Goal: Task Accomplishment & Management: Use online tool/utility

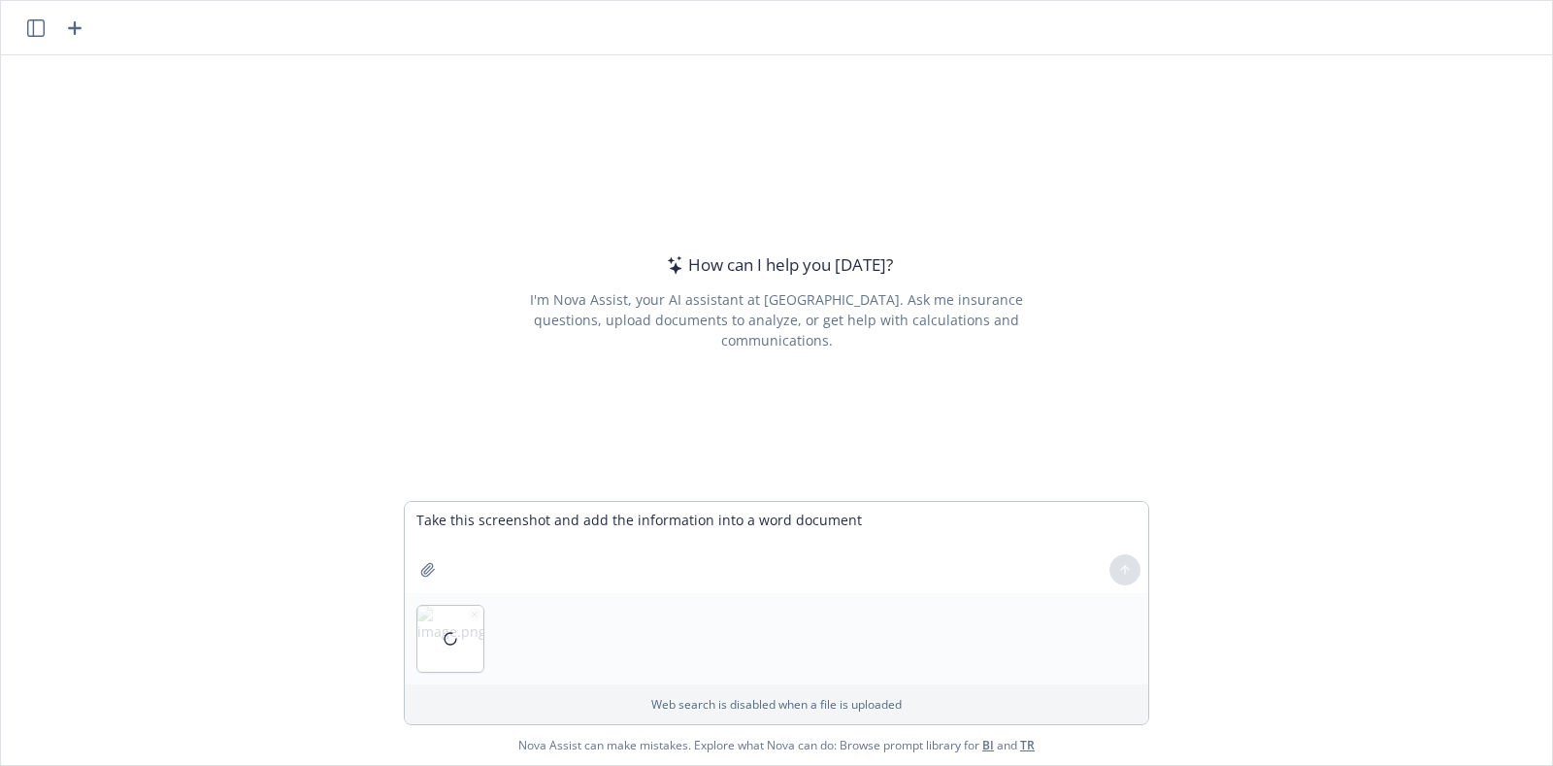
click at [1126, 568] on div at bounding box center [1124, 569] width 47 height 47
click at [1002, 621] on div at bounding box center [776, 638] width 743 height 91
click at [473, 614] on icon "button" at bounding box center [475, 613] width 5 height 5
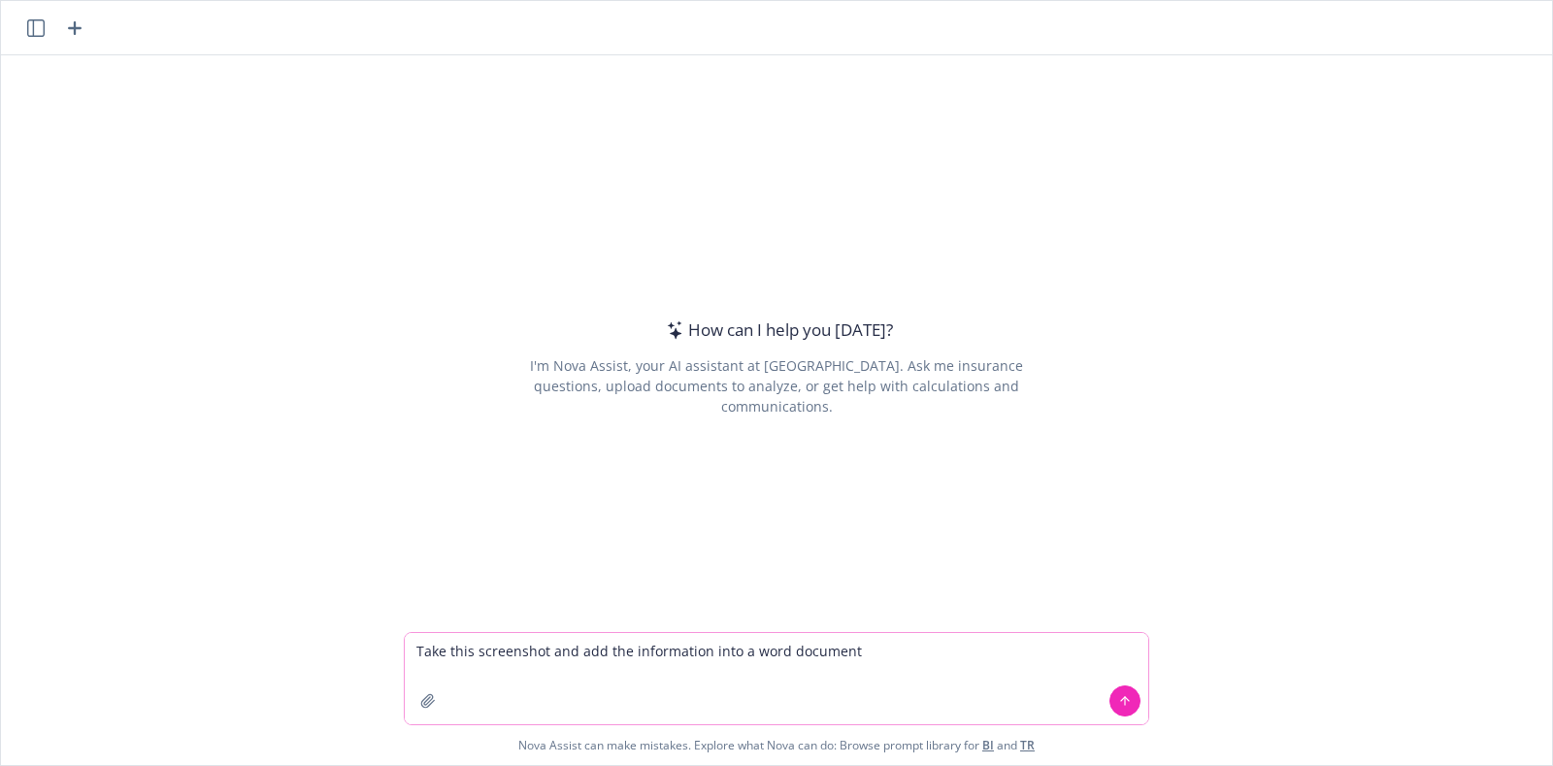
click at [941, 636] on textarea "Take this screenshot and add the information into a word document" at bounding box center [776, 678] width 743 height 91
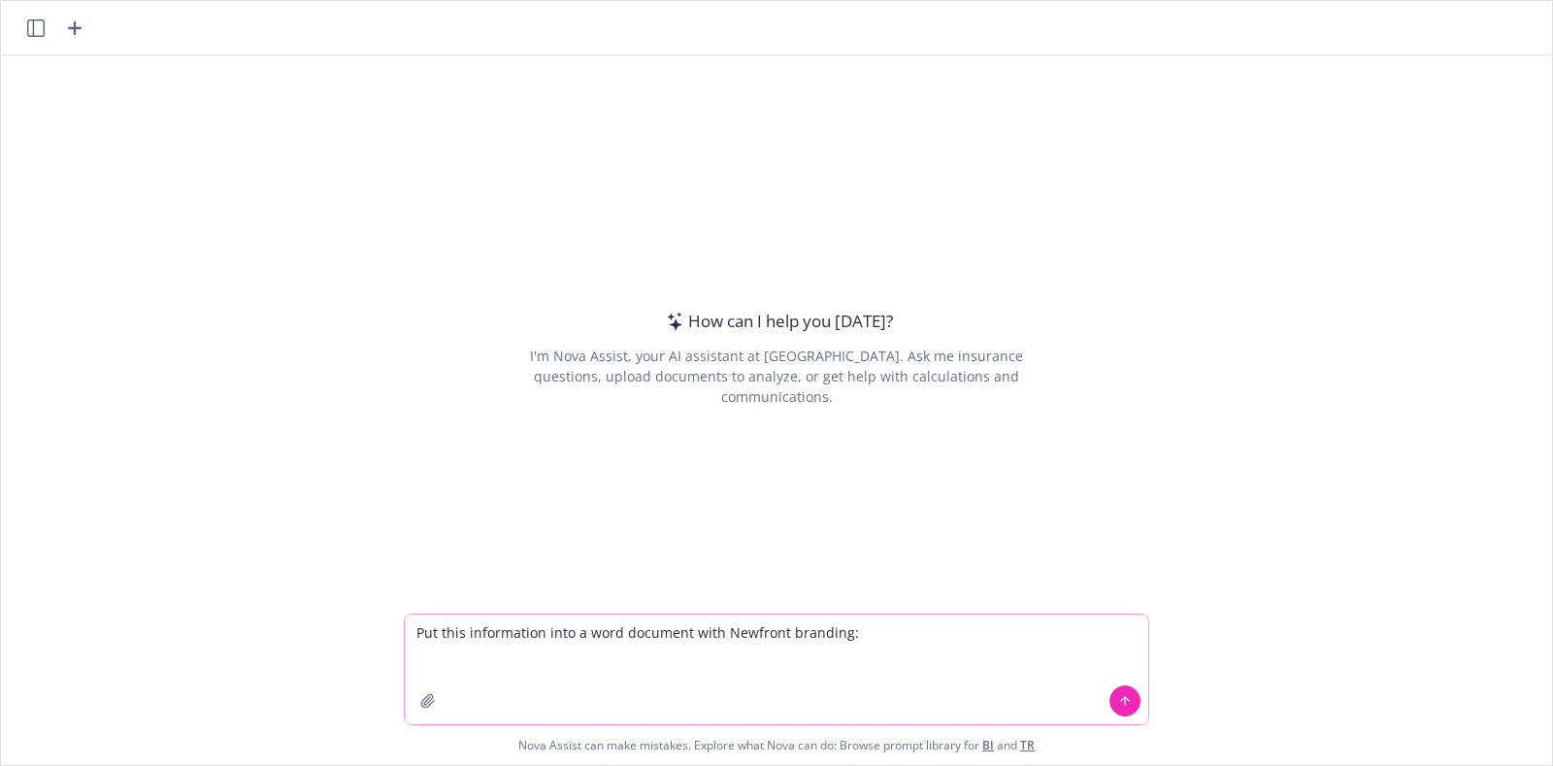
paste textarea "Auto enrolment or Company/Employer Master Trust arrangement Master Trust Occupa…"
type textarea "Put this information into a word document with Newfront branding: Auto enrolmen…"
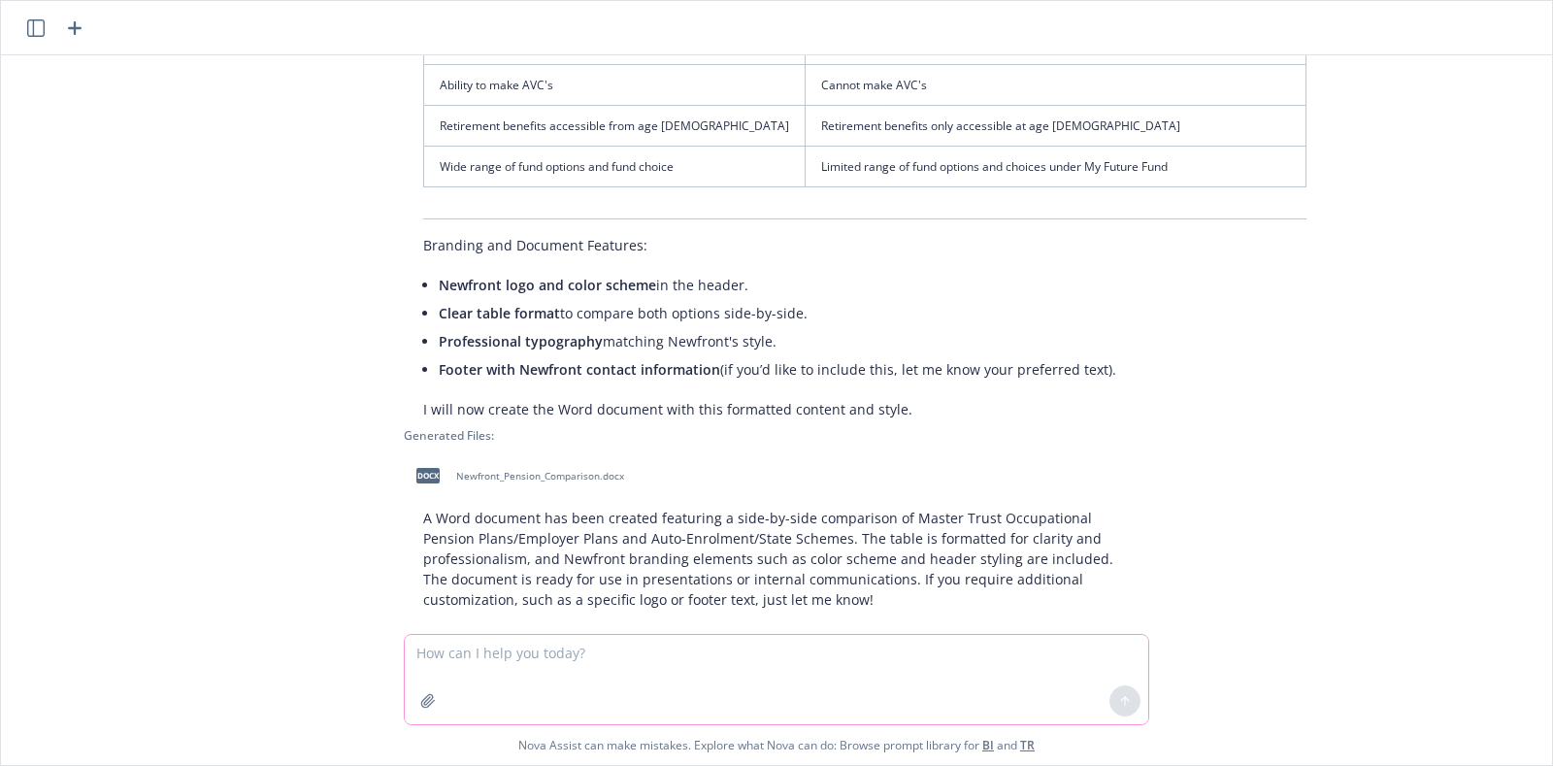
scroll to position [674, 0]
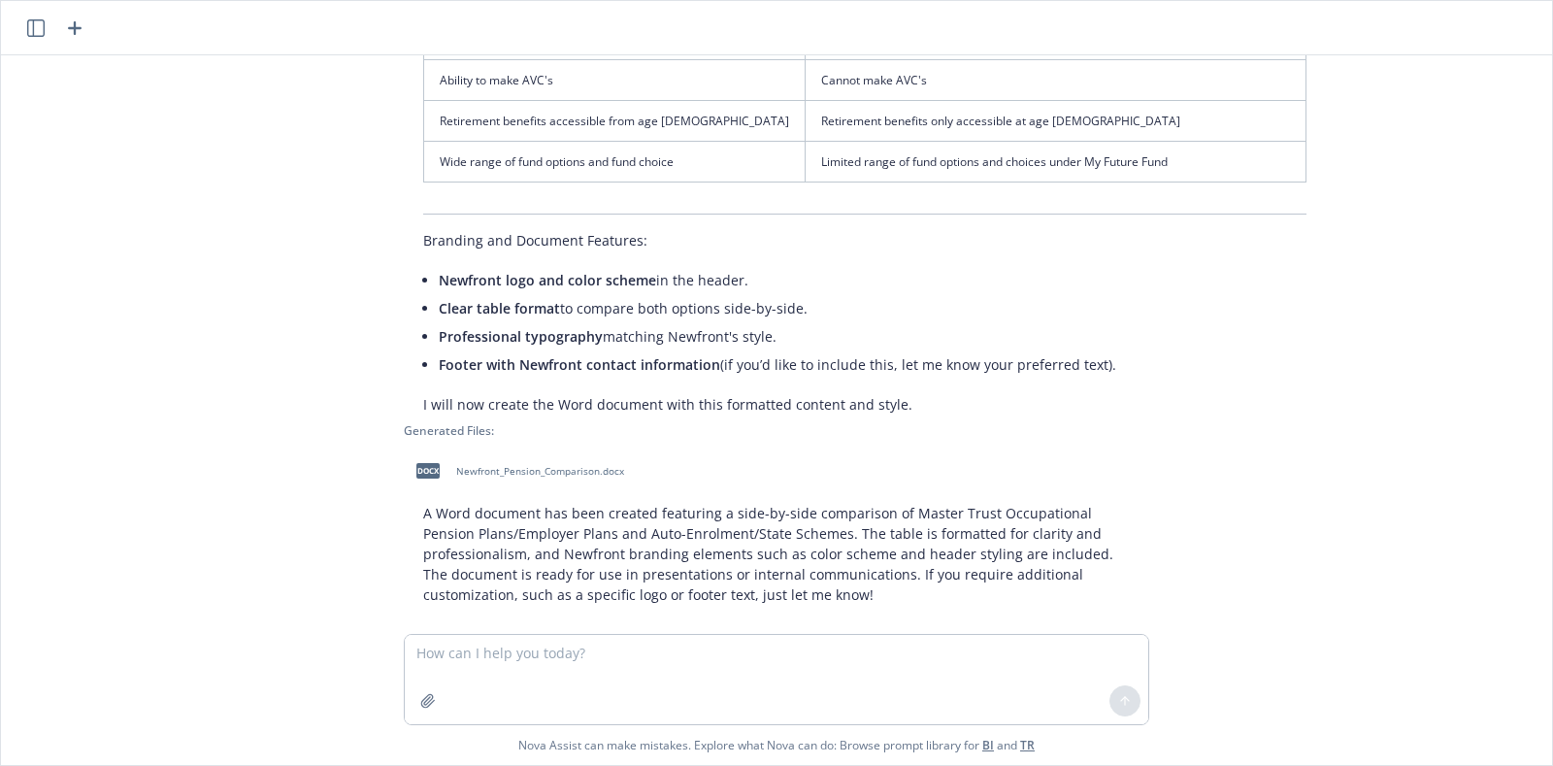
click at [499, 465] on span "Newfront_Pension_Comparison.docx" at bounding box center [540, 471] width 168 height 13
click at [708, 671] on textarea at bounding box center [776, 679] width 743 height 89
drag, startPoint x: 881, startPoint y: 661, endPoint x: 167, endPoint y: 627, distance: 715.1
click at [167, 627] on div "Put this information into a word document with Newfront branding: Auto enrolmen…" at bounding box center [776, 409] width 1551 height 709
type textarea "Update the word document and use the attached branding guidelines"
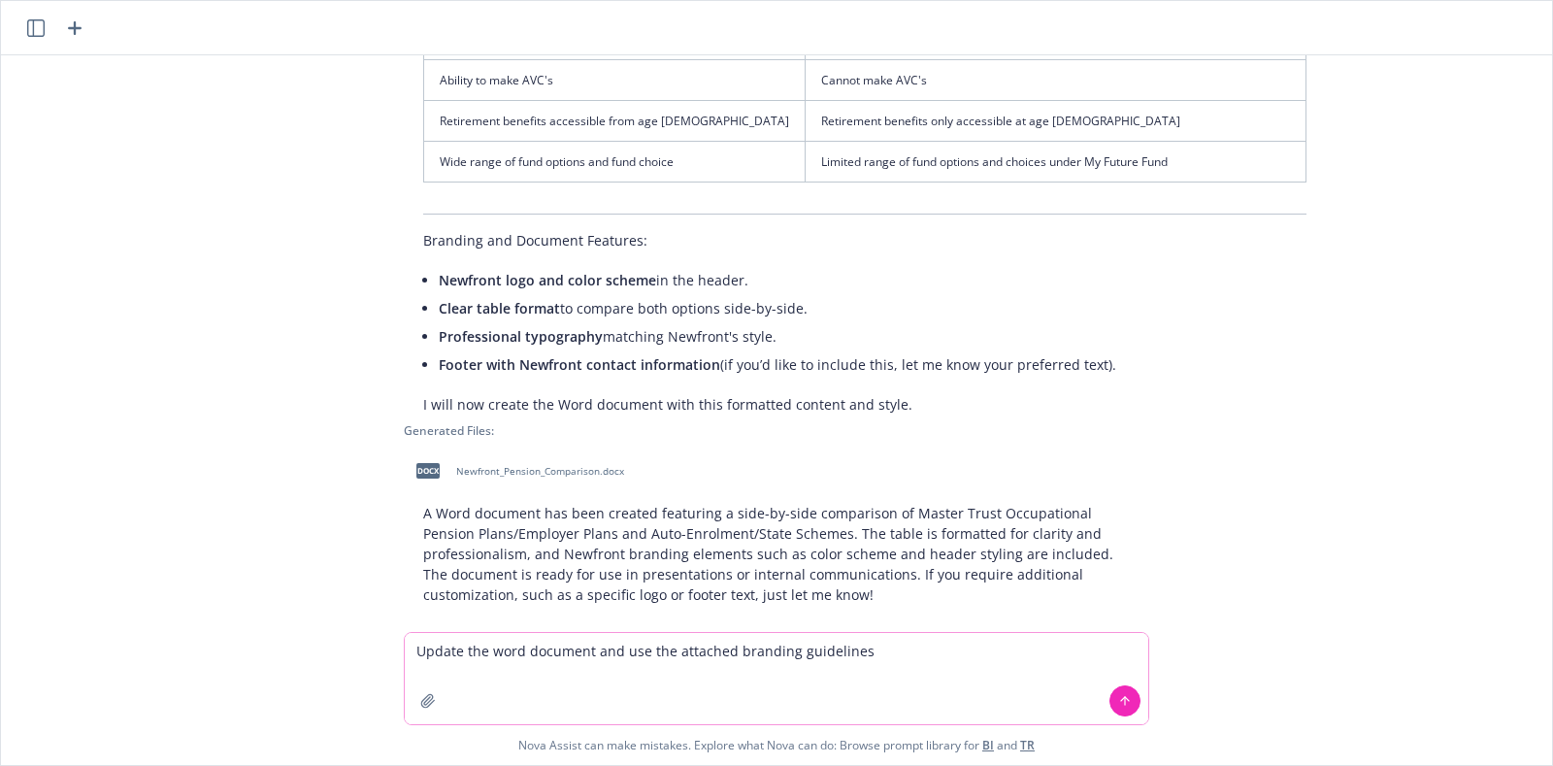
click at [424, 701] on icon "button" at bounding box center [427, 700] width 13 height 13
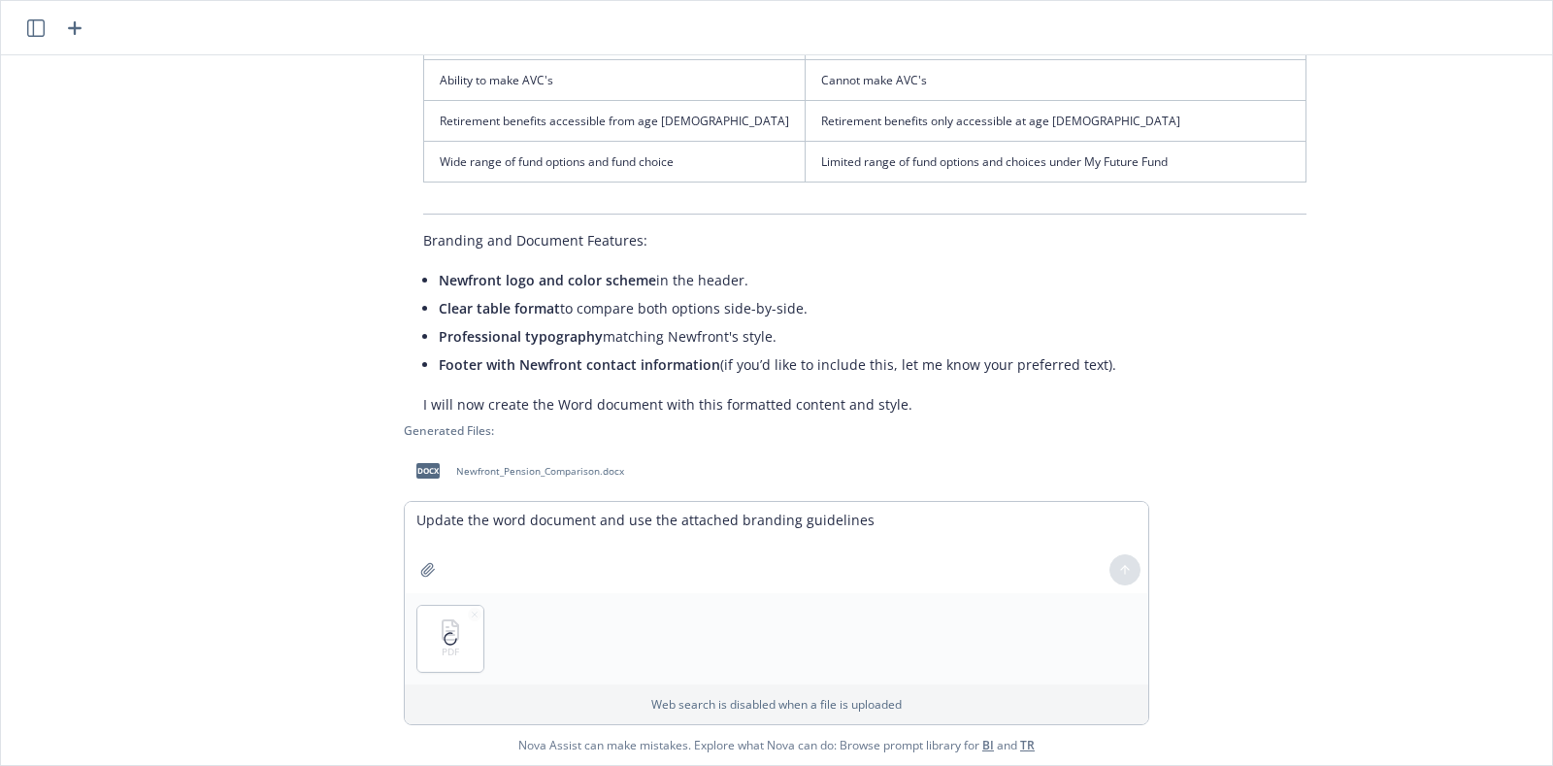
click at [462, 612] on div at bounding box center [450, 639] width 66 height 66
click at [828, 540] on textarea "Update the word document and use the attached branding guidelines" at bounding box center [776, 547] width 743 height 91
click at [918, 514] on textarea "Update the word document and use the attached branding guidelines" at bounding box center [776, 547] width 743 height 91
click at [462, 611] on div at bounding box center [450, 639] width 66 height 66
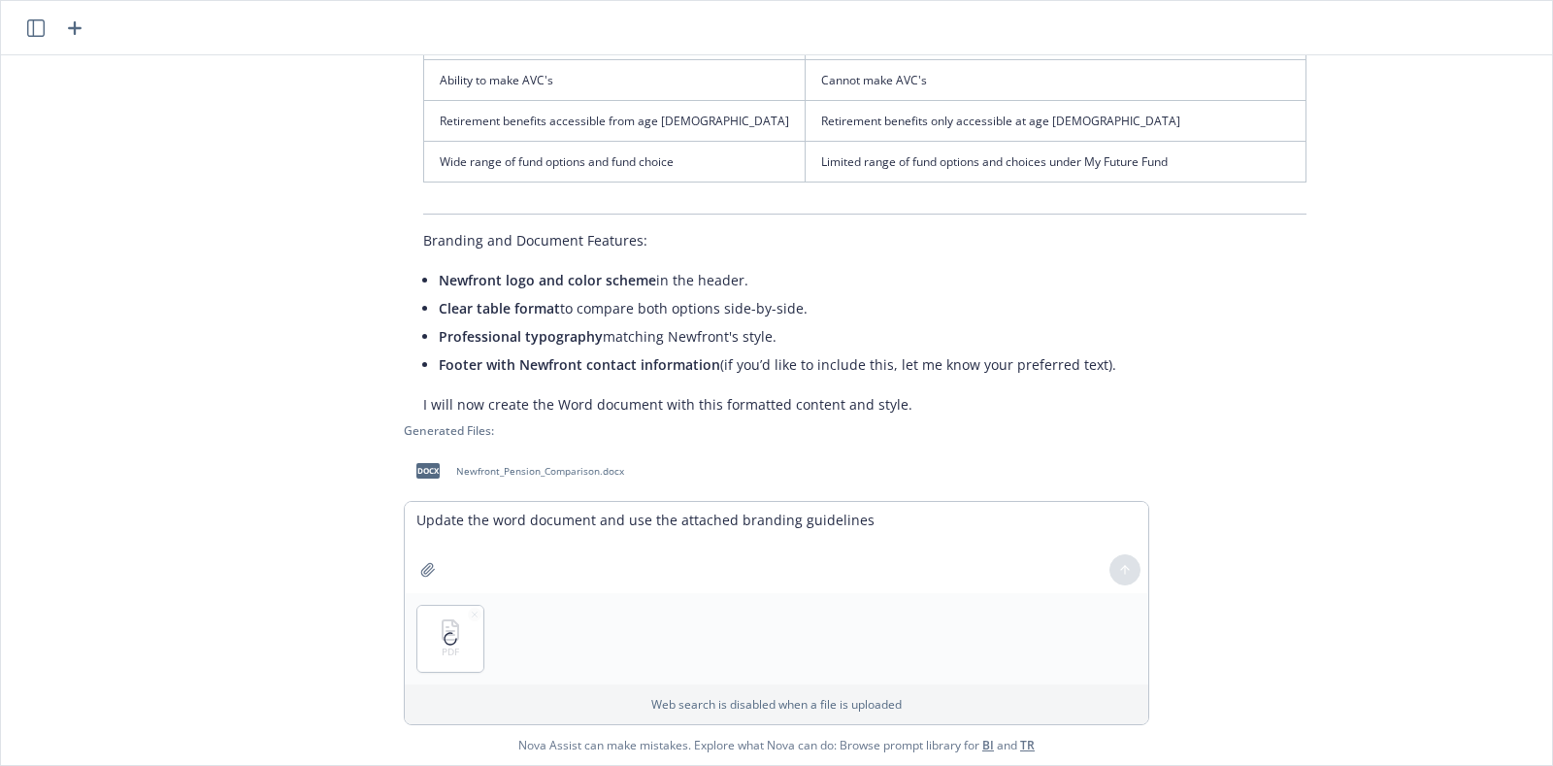
click at [464, 614] on div at bounding box center [450, 639] width 66 height 66
click at [532, 528] on textarea "Update the word document and use the attached branding guidelines" at bounding box center [776, 547] width 743 height 91
click at [464, 613] on div at bounding box center [450, 639] width 66 height 66
click at [1124, 562] on button at bounding box center [1124, 569] width 31 height 31
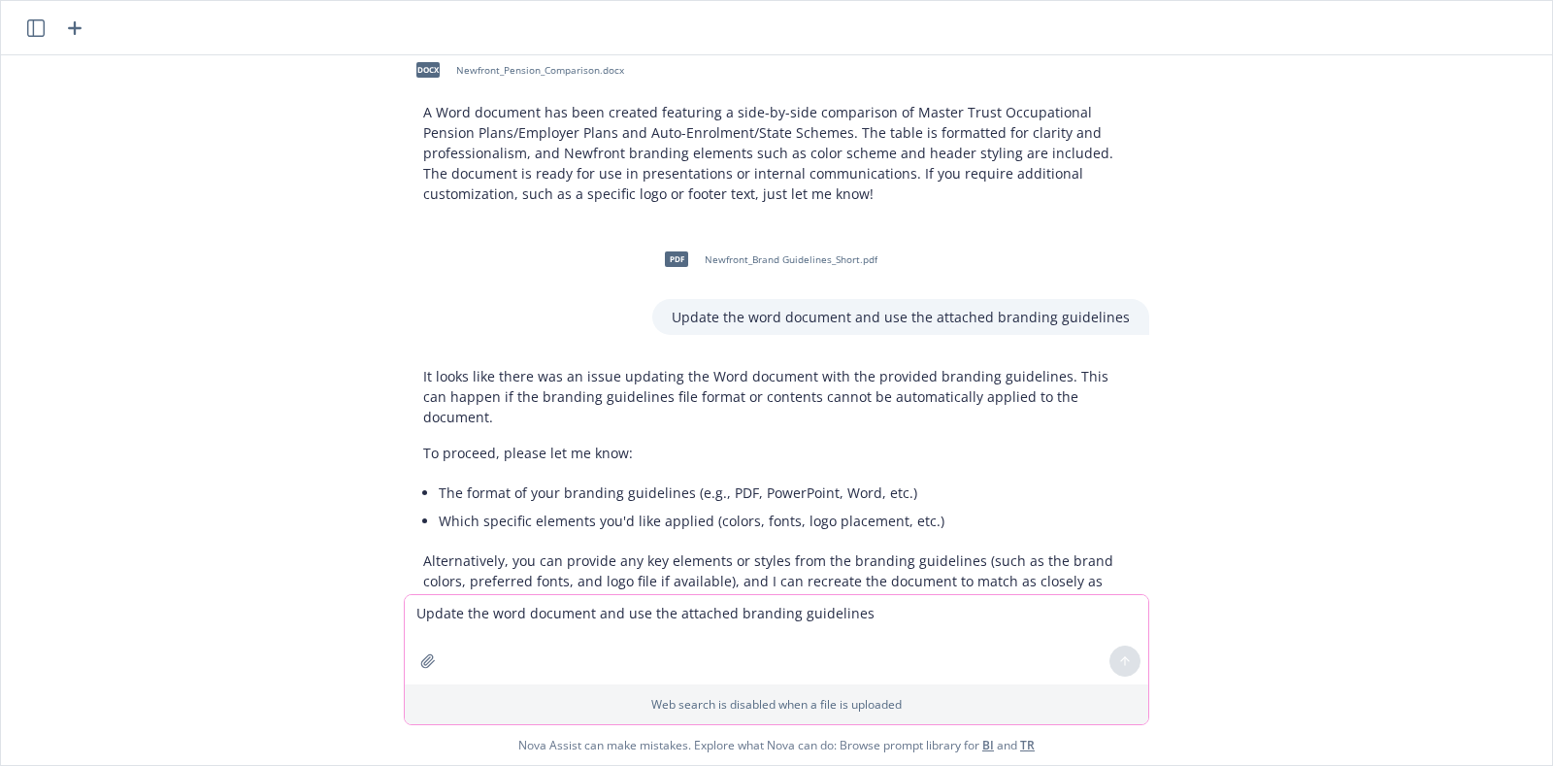
scroll to position [1101, 0]
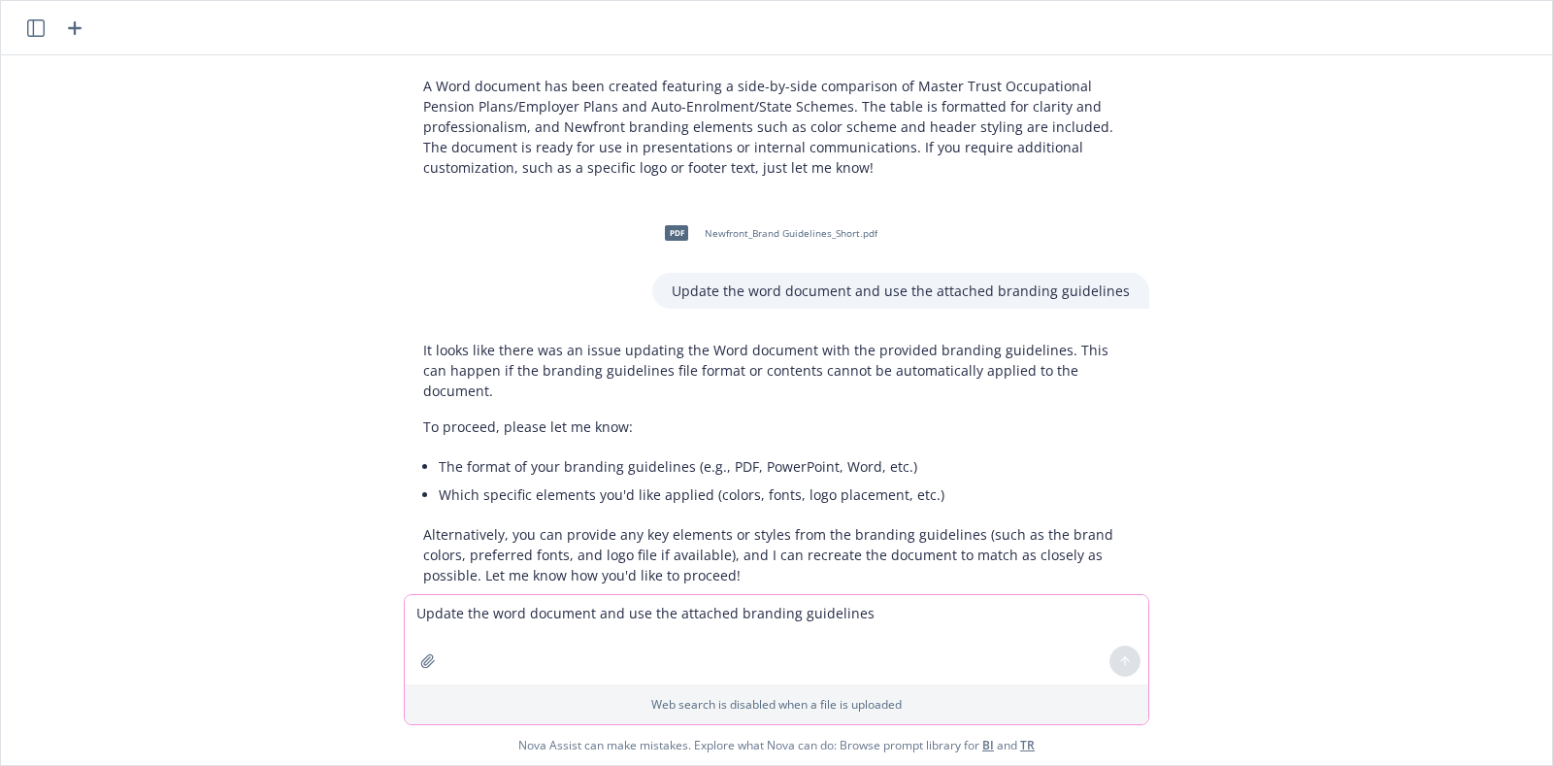
click at [614, 611] on textarea "Update the word document and use the attached branding guidelines" at bounding box center [776, 639] width 743 height 89
type textarea "Colors"
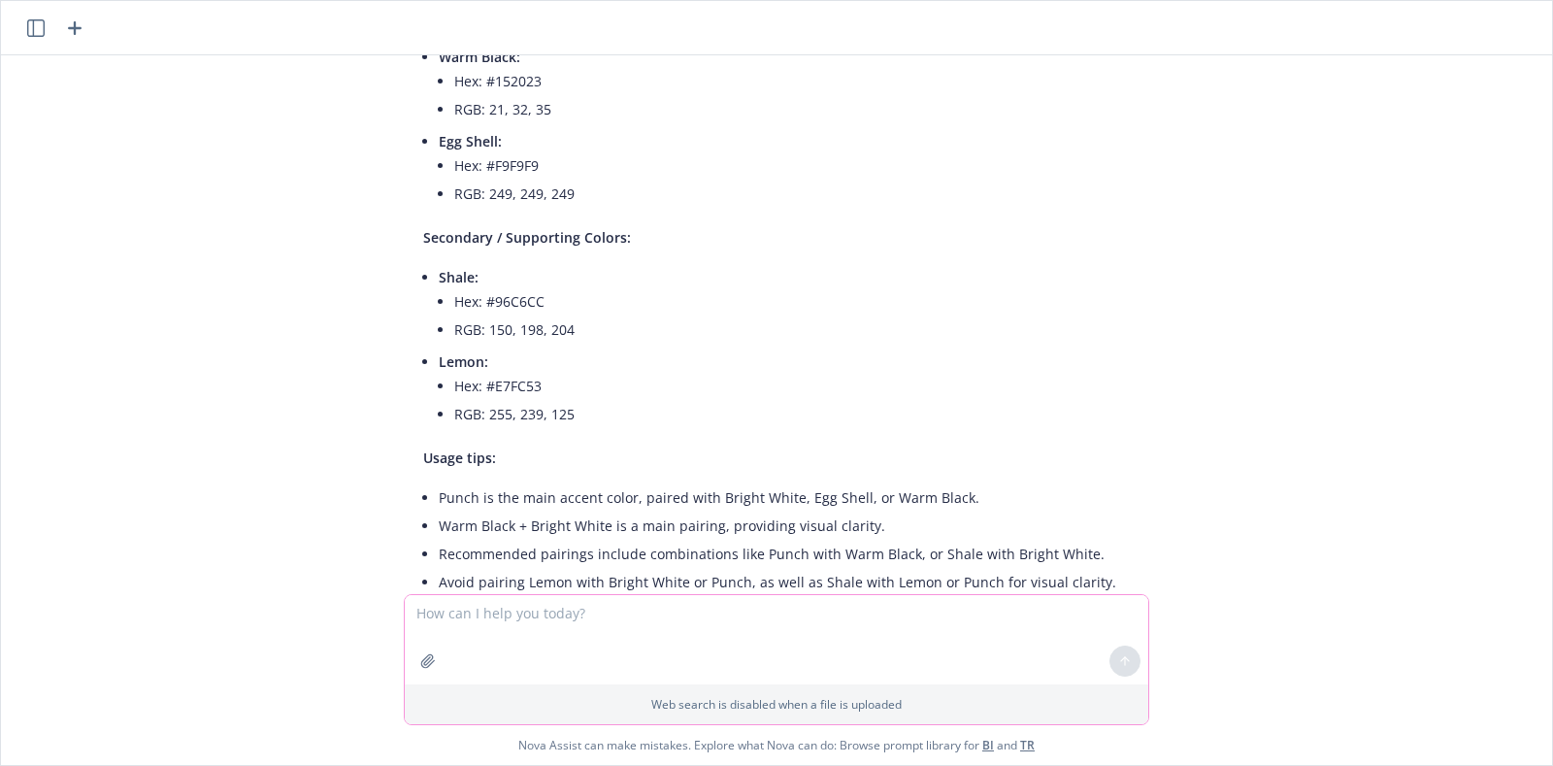
scroll to position [2056, 0]
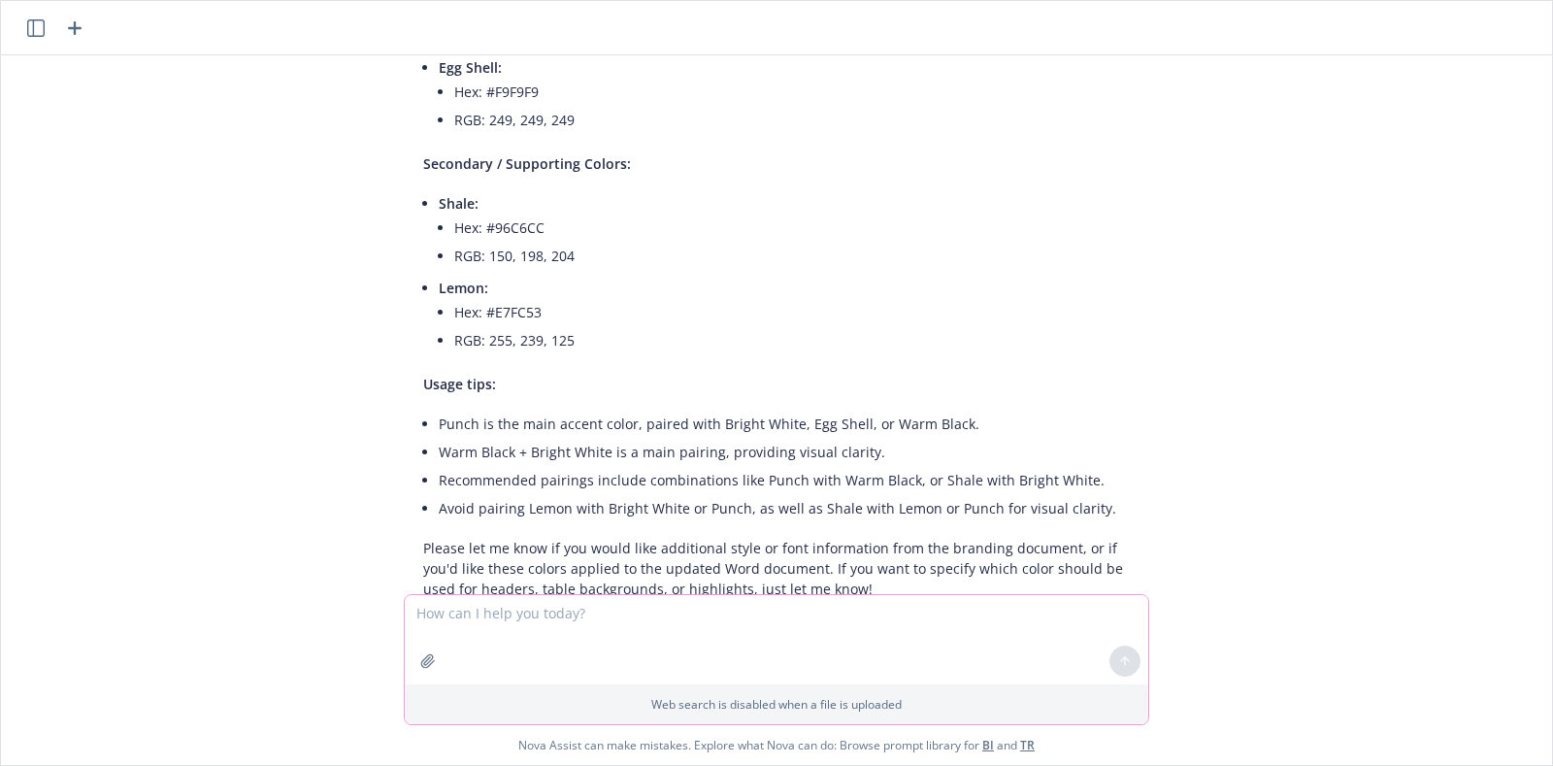
click at [855, 619] on textarea at bounding box center [776, 639] width 743 height 89
type textarea "apply these colors to the word document"
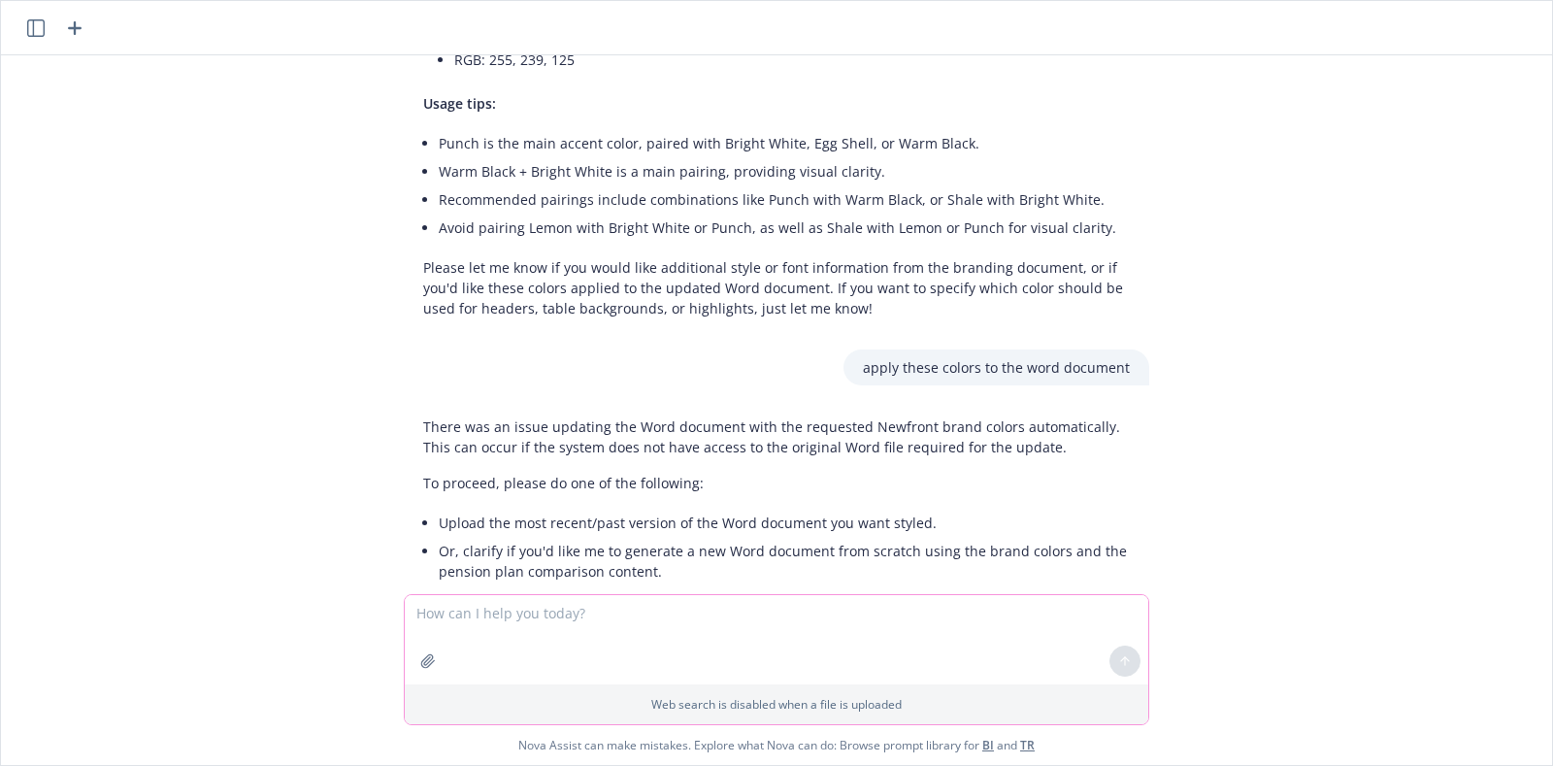
scroll to position [2392, 0]
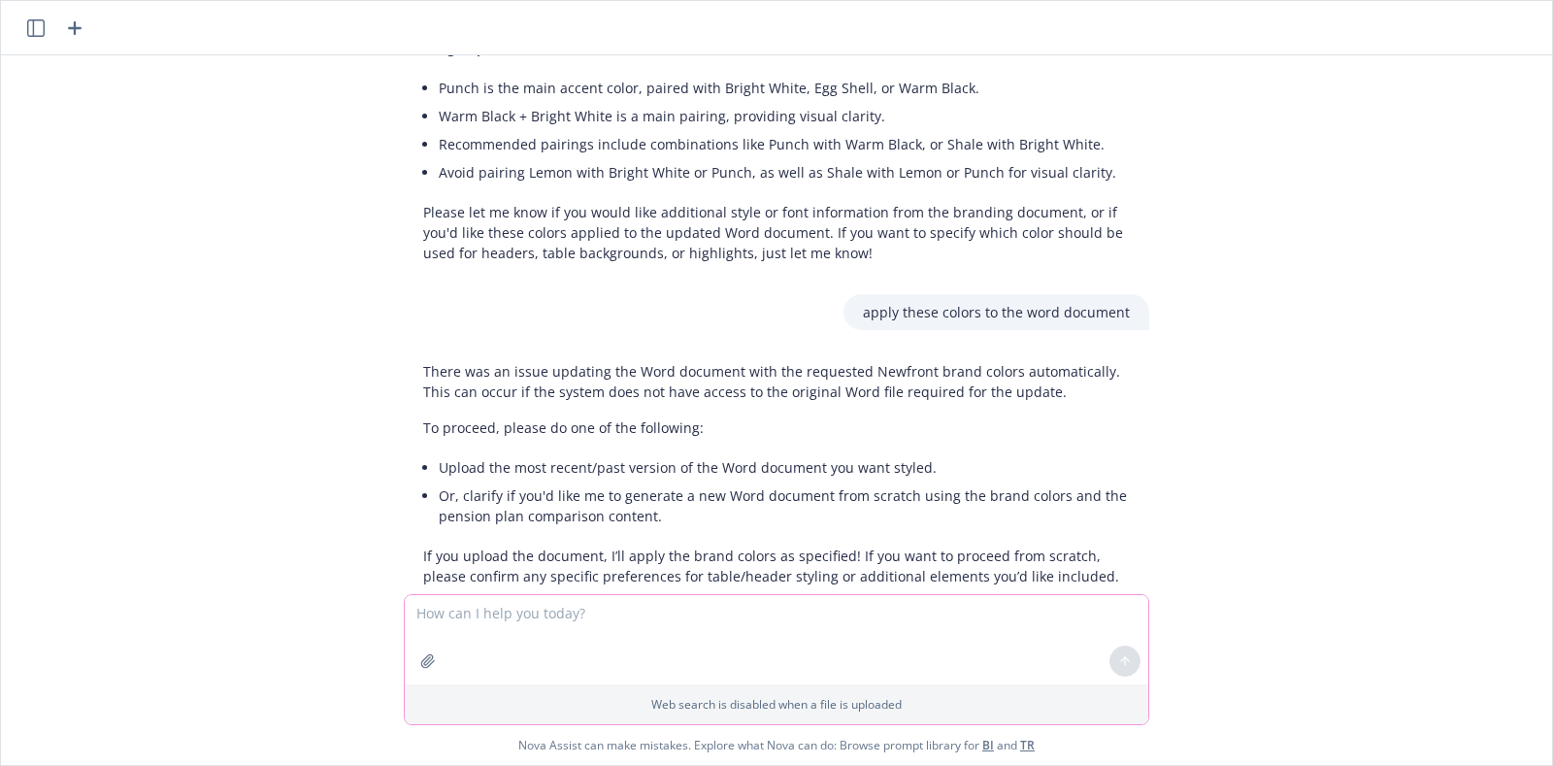
click at [420, 658] on icon "button" at bounding box center [428, 661] width 16 height 16
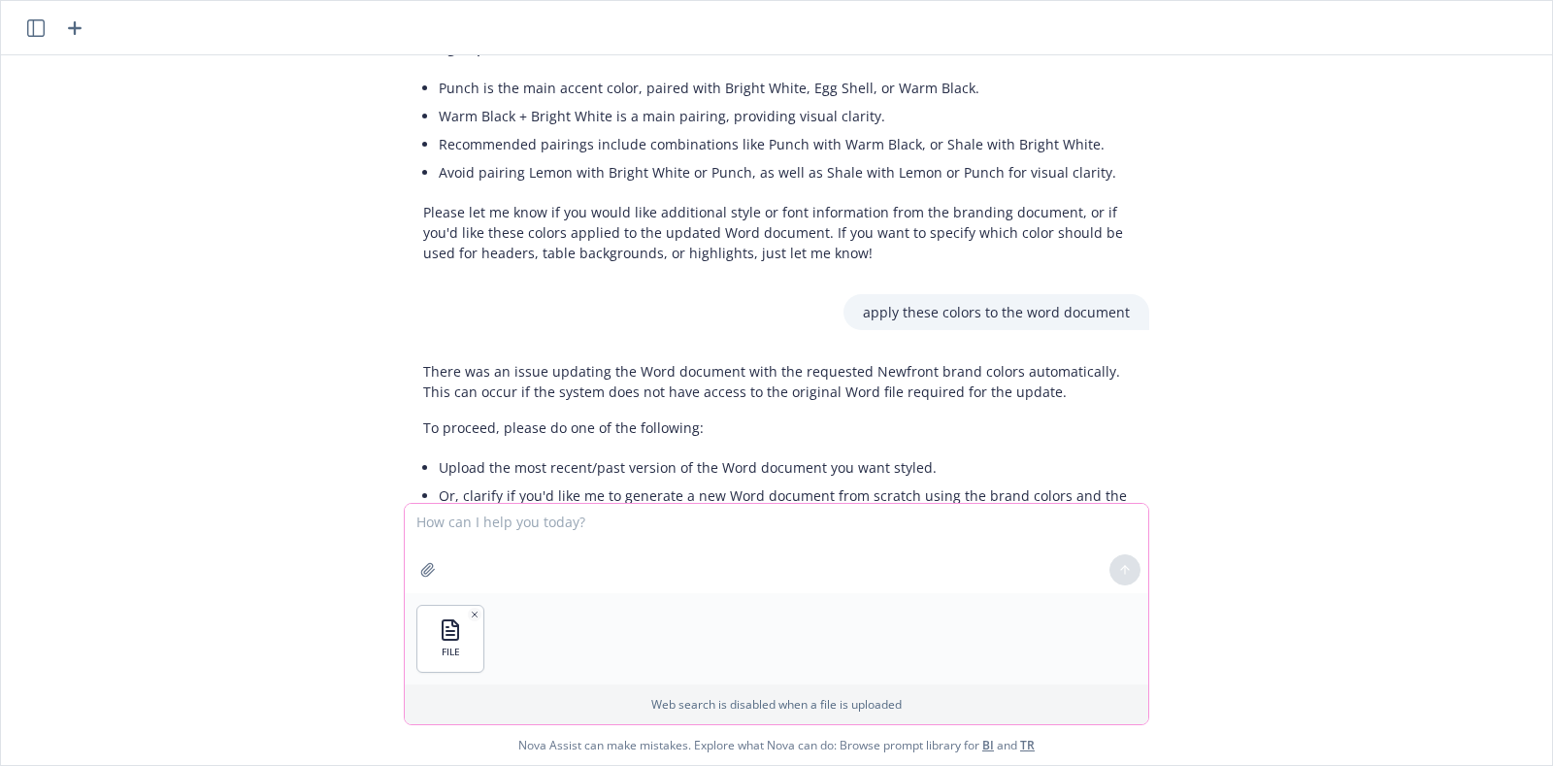
click at [487, 537] on textarea at bounding box center [776, 548] width 743 height 89
type textarea "Style this document"
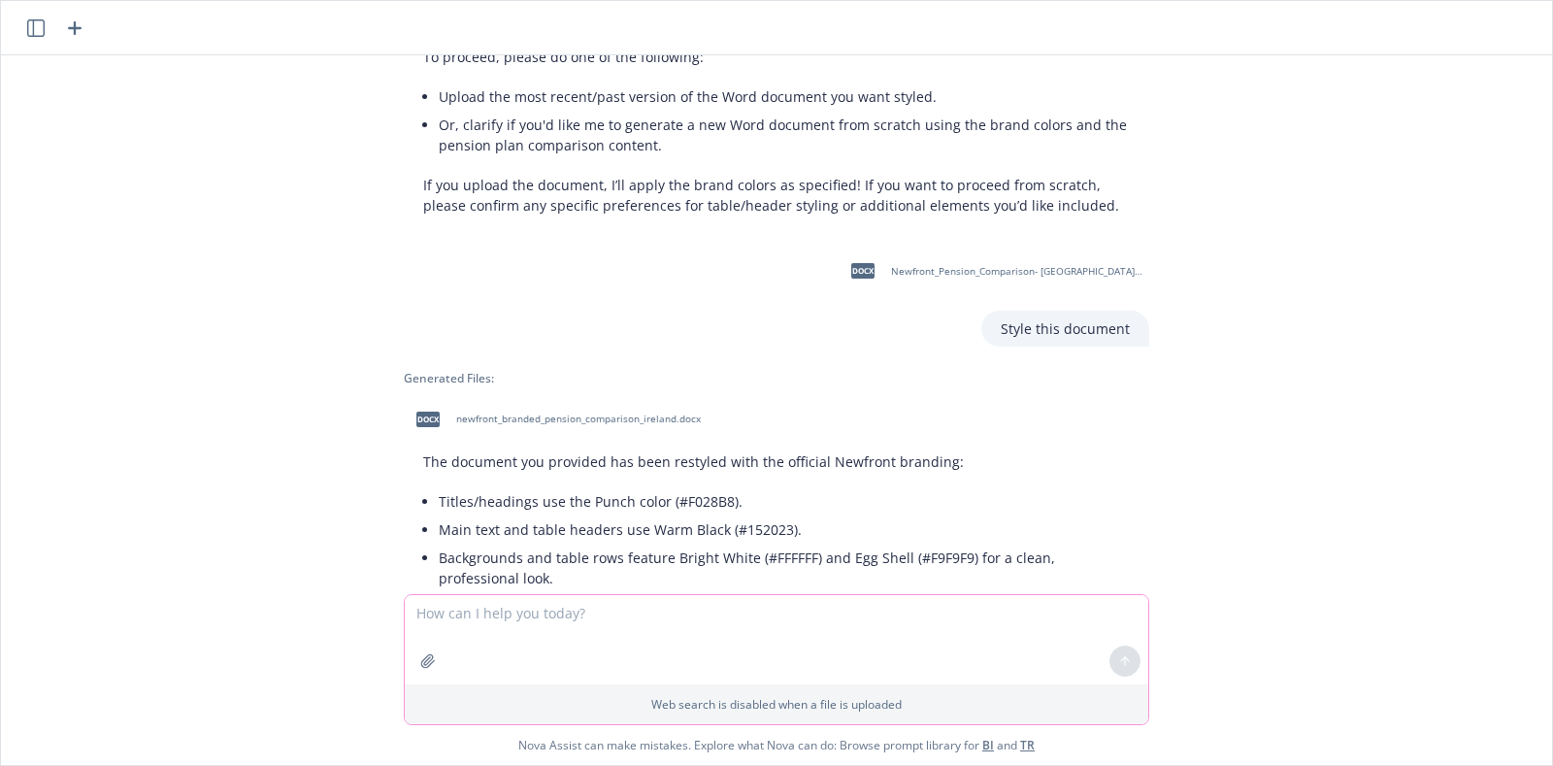
scroll to position [2853, 0]
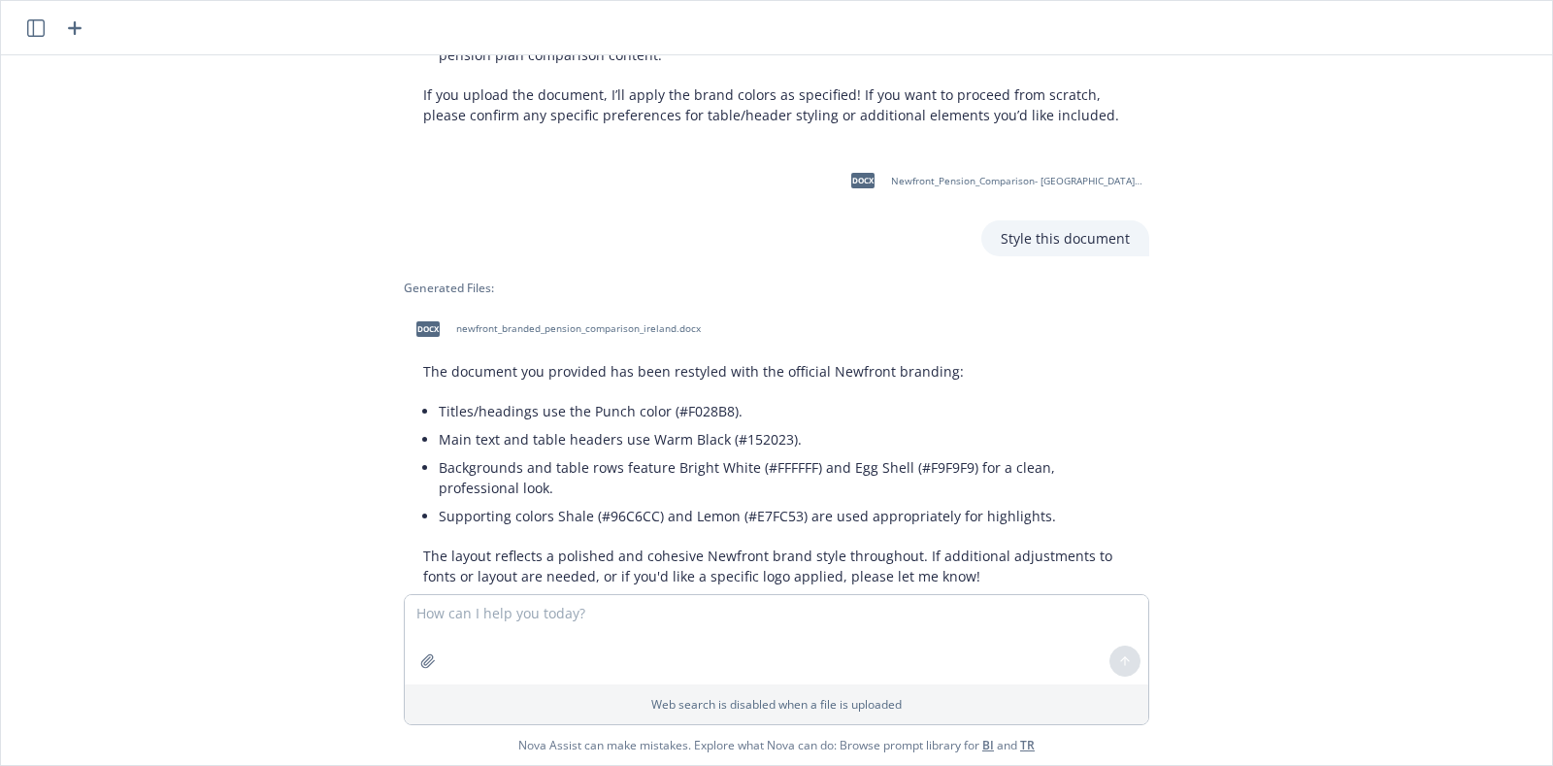
click at [490, 322] on span "newfront_branded_pension_comparison_ireland.docx" at bounding box center [578, 328] width 245 height 13
